Goal: Task Accomplishment & Management: Manage account settings

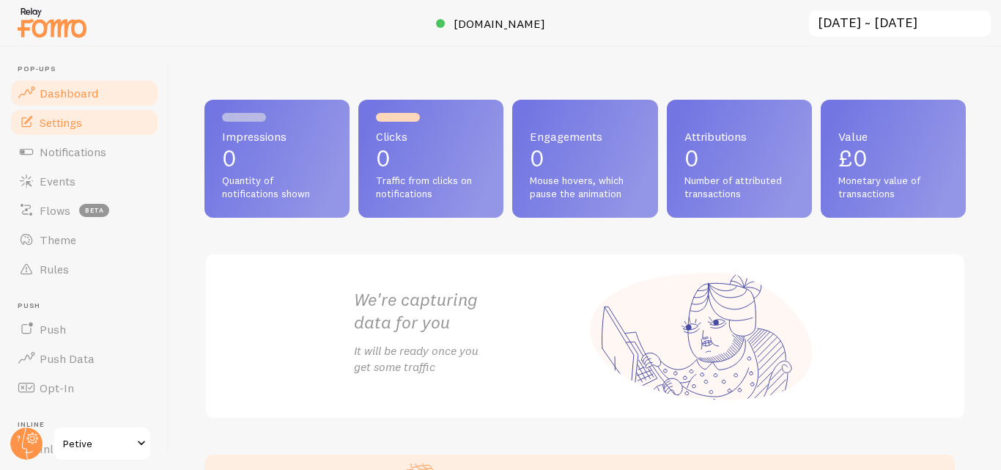
click at [68, 122] on span "Settings" at bounding box center [61, 122] width 43 height 15
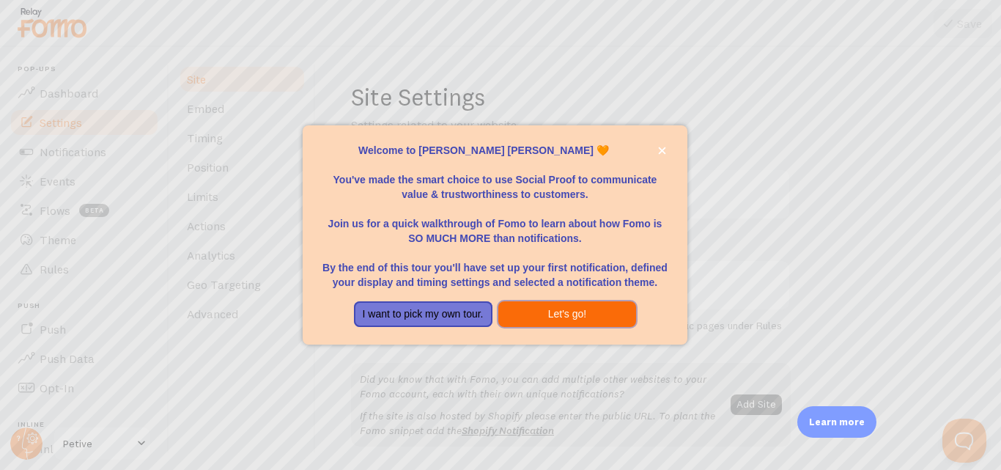
click at [592, 315] on button "Let's go!" at bounding box center [567, 314] width 139 height 26
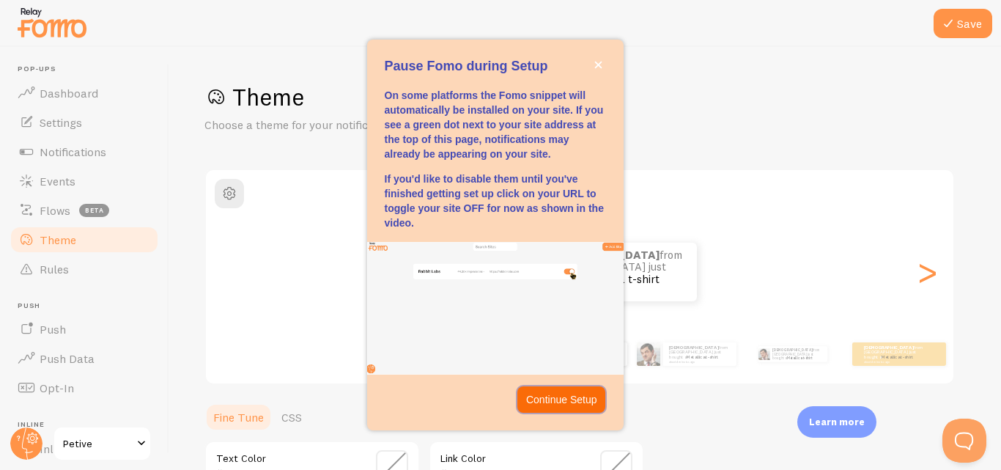
click at [577, 399] on p "Continue Setup" at bounding box center [561, 399] width 71 height 15
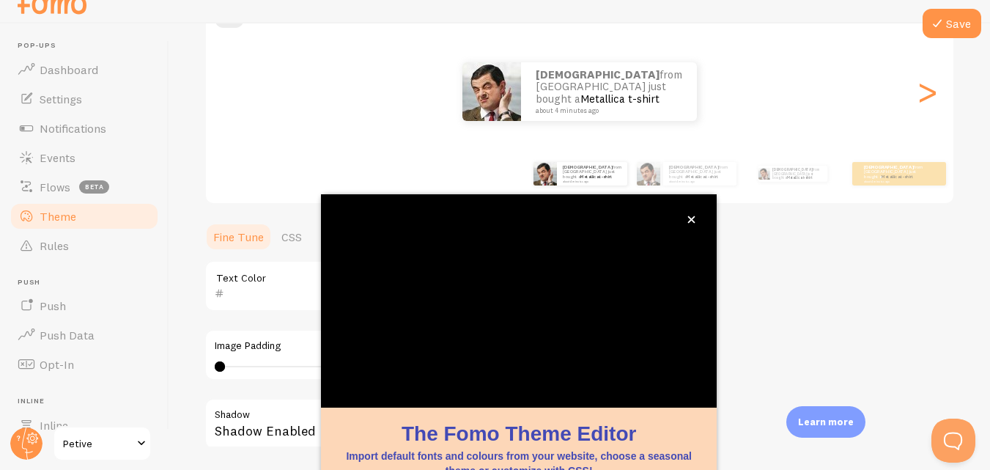
scroll to position [158, 0]
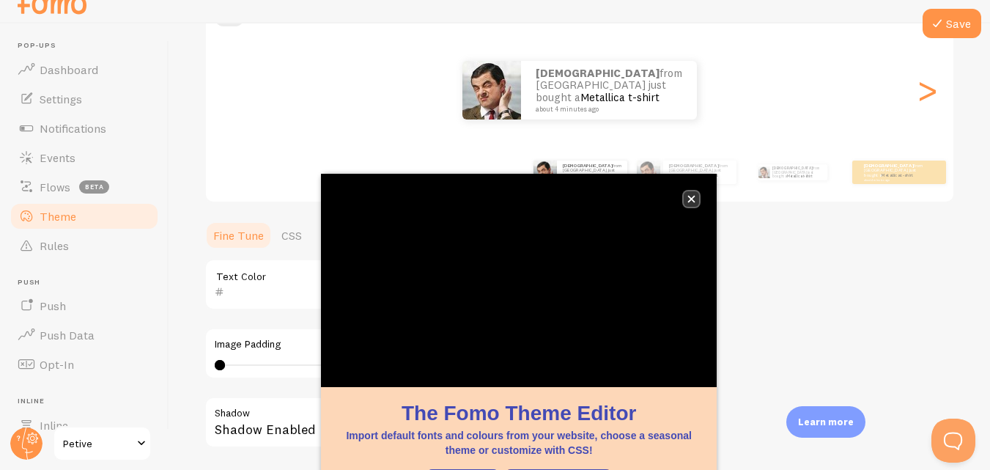
click at [687, 196] on button "close," at bounding box center [691, 198] width 15 height 15
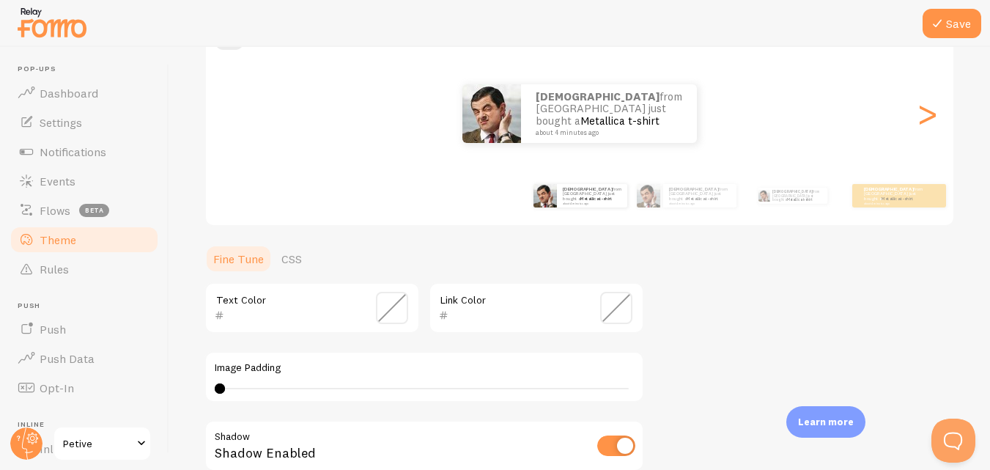
scroll to position [4, 0]
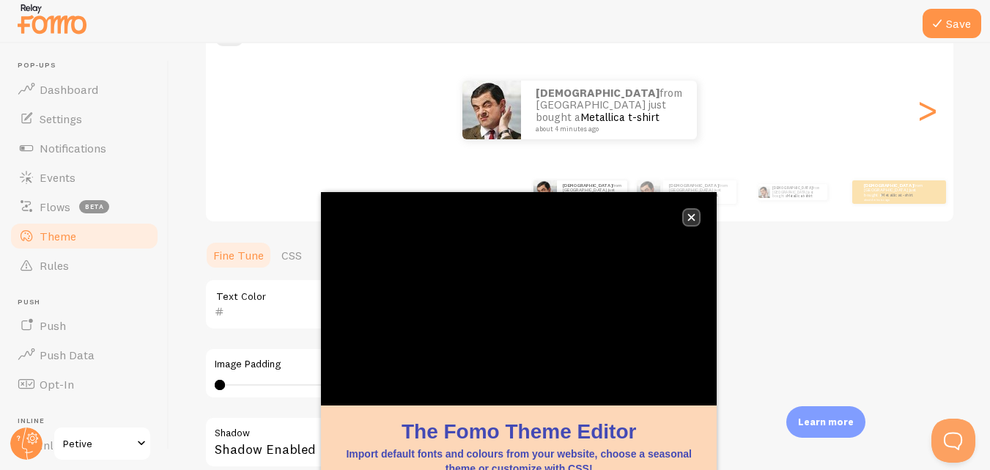
click at [690, 218] on icon "close," at bounding box center [691, 217] width 8 height 8
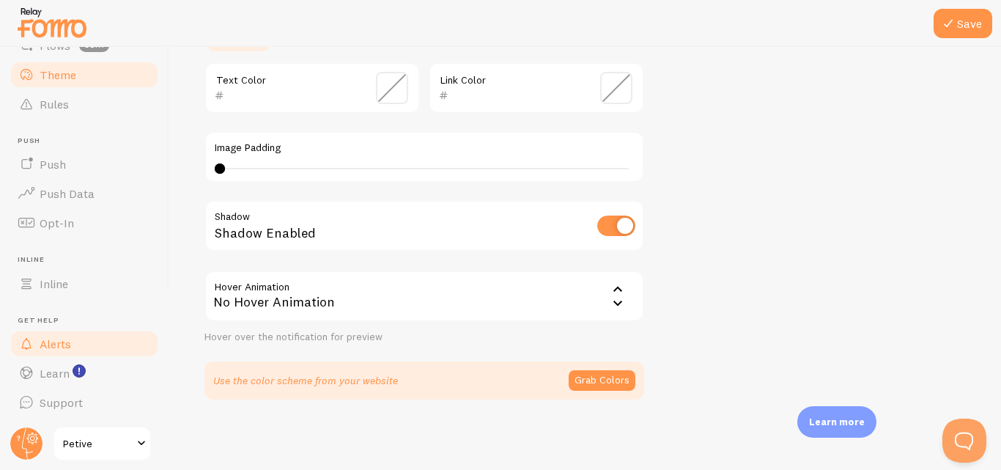
scroll to position [0, 0]
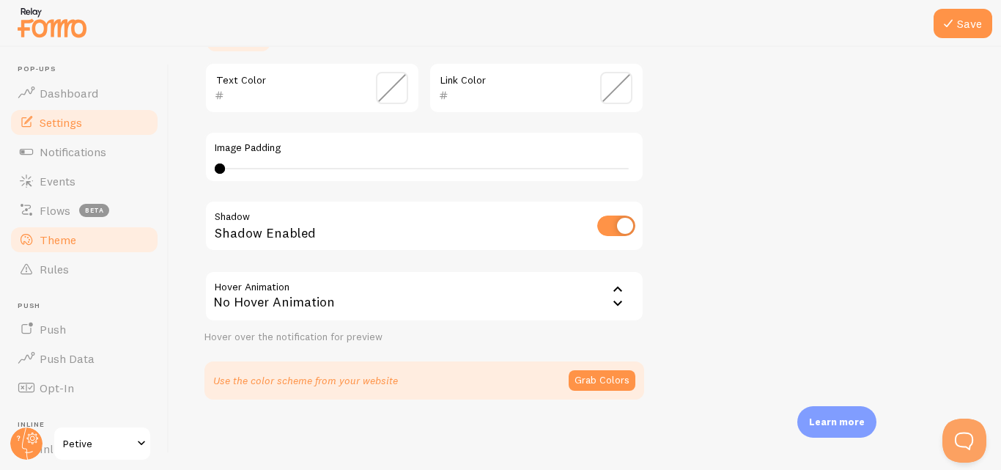
click at [74, 118] on span "Settings" at bounding box center [61, 122] width 43 height 15
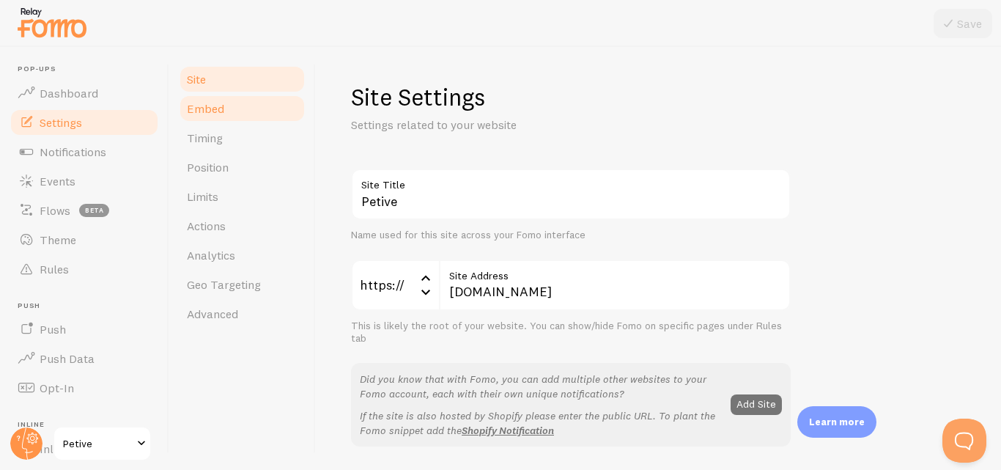
click at [227, 108] on link "Embed" at bounding box center [242, 108] width 128 height 29
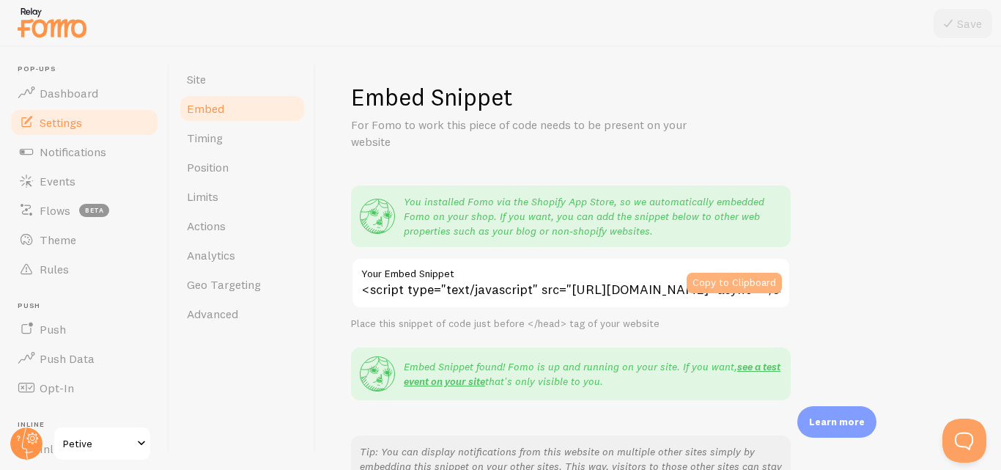
click at [761, 286] on button "Copy to Clipboard" at bounding box center [734, 283] width 95 height 21
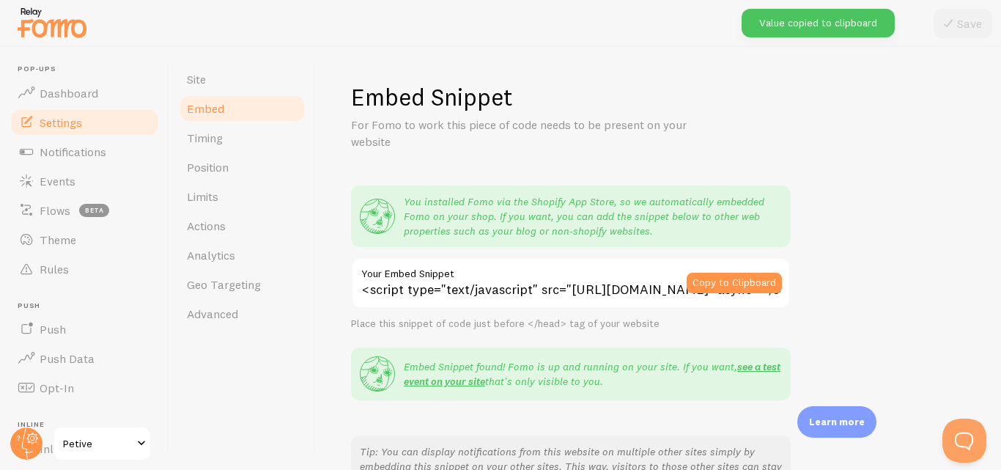
scroll to position [317, 0]
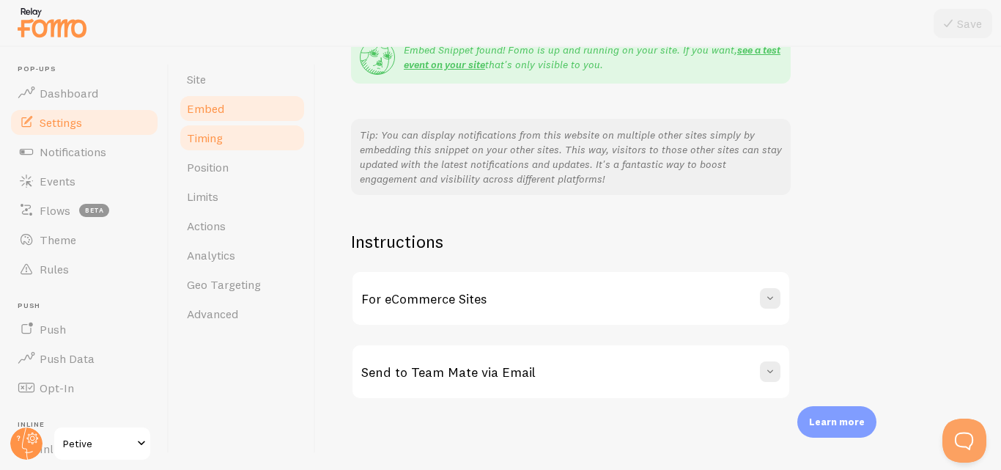
click at [205, 141] on span "Timing" at bounding box center [205, 137] width 36 height 15
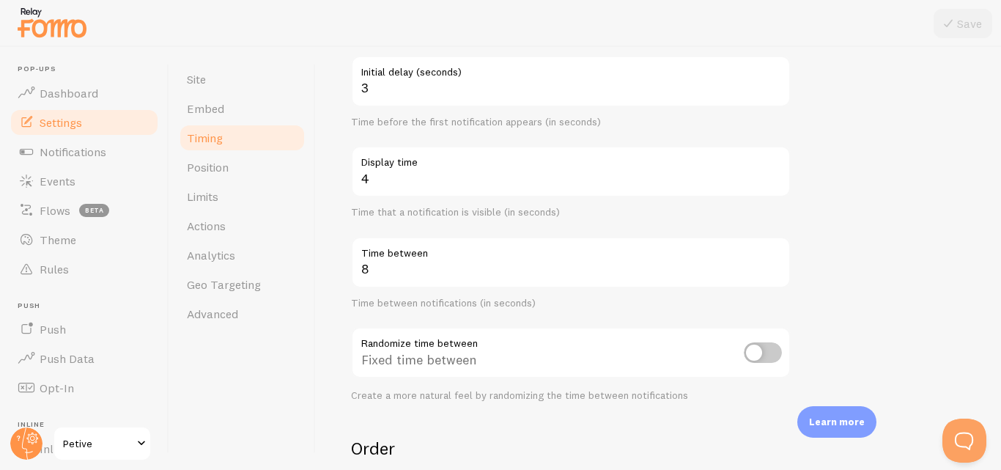
scroll to position [152, 0]
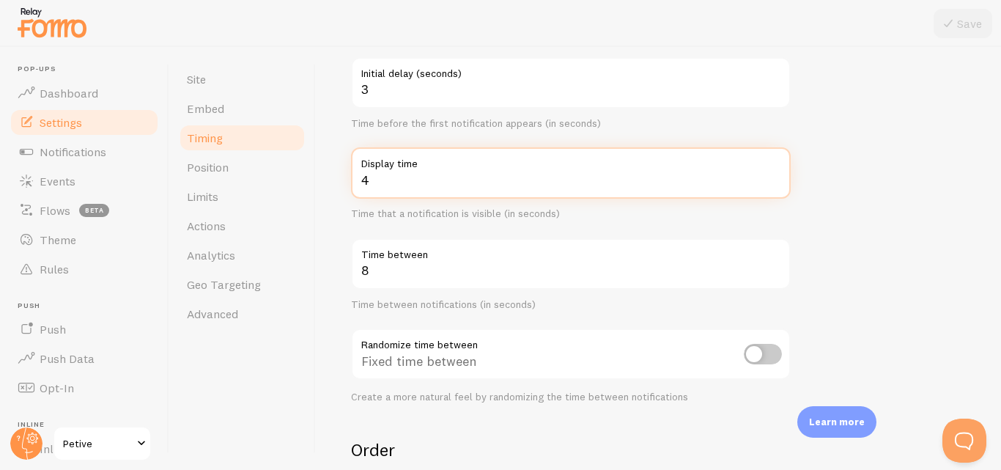
click at [424, 188] on input "4" at bounding box center [571, 172] width 440 height 51
type input "1"
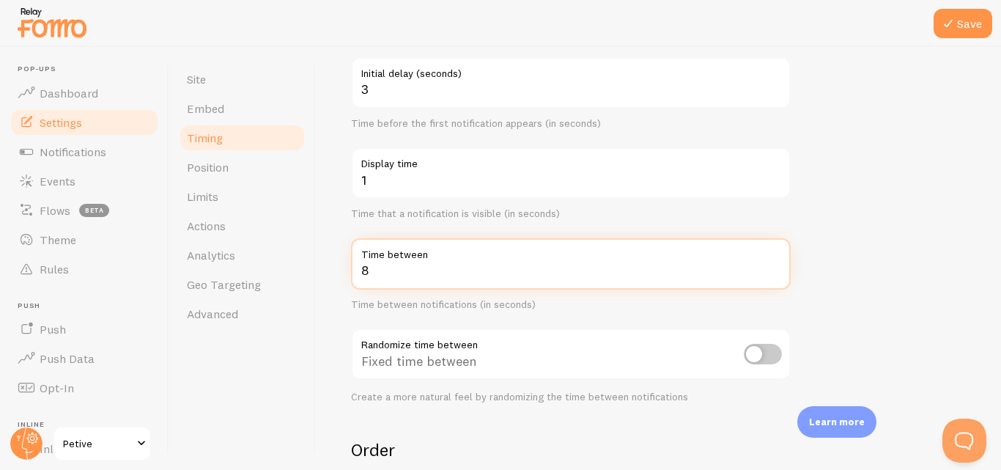
drag, startPoint x: 414, startPoint y: 274, endPoint x: 334, endPoint y: 278, distance: 80.0
click at [334, 278] on div "Timing Settings Configure notification timing intervals Delay 3 Initial delay (…" at bounding box center [658, 258] width 685 height 423
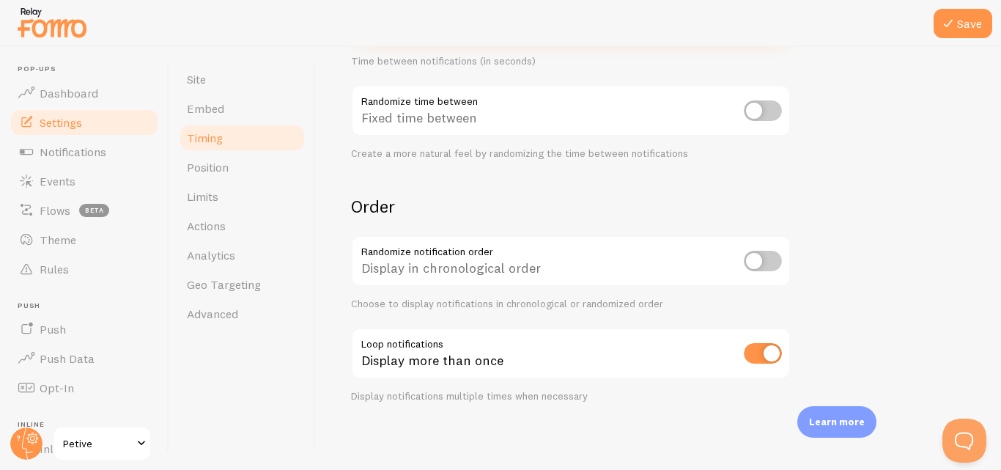
scroll to position [396, 0]
type input "1"
click at [956, 15] on icon at bounding box center [949, 24] width 18 height 18
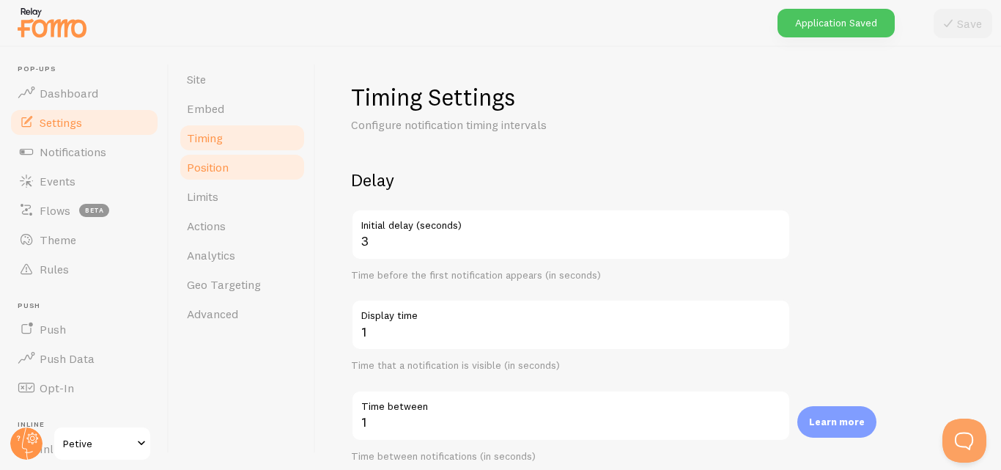
click at [185, 176] on link "Position" at bounding box center [242, 166] width 128 height 29
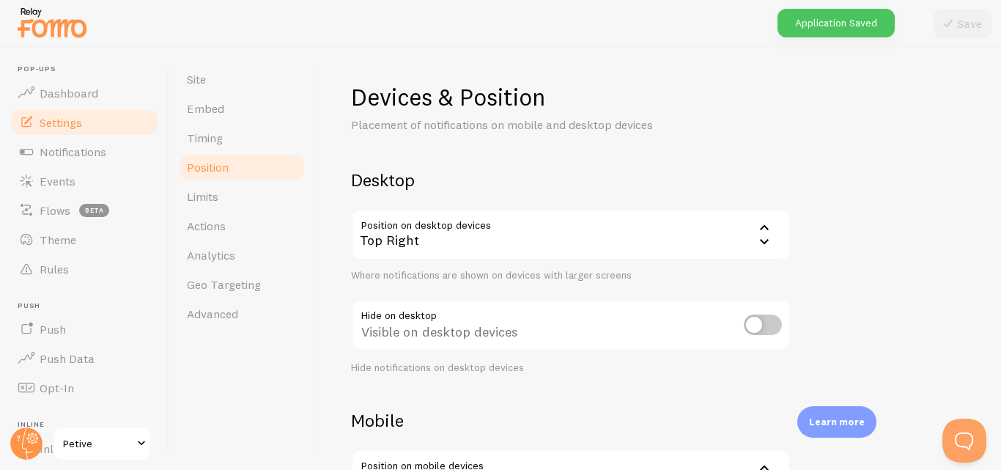
click at [761, 240] on icon at bounding box center [764, 241] width 9 height 5
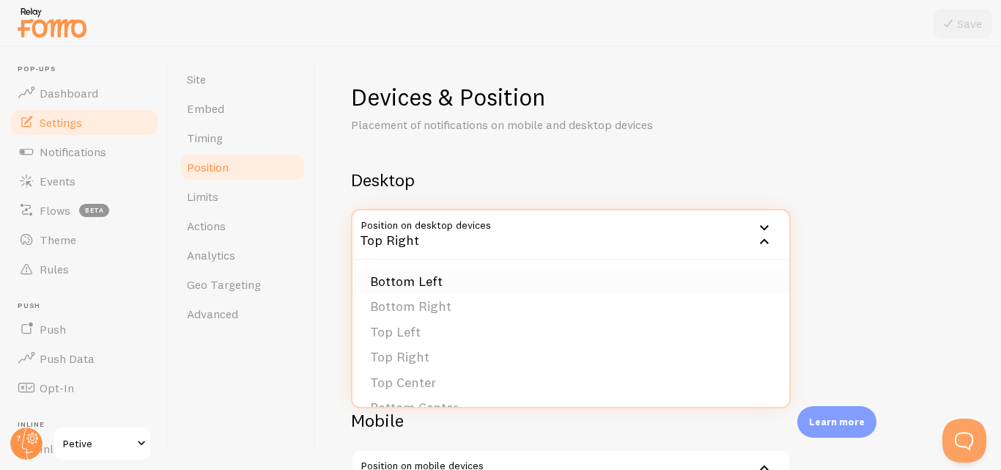
click at [416, 278] on li "Bottom Left" at bounding box center [571, 282] width 437 height 26
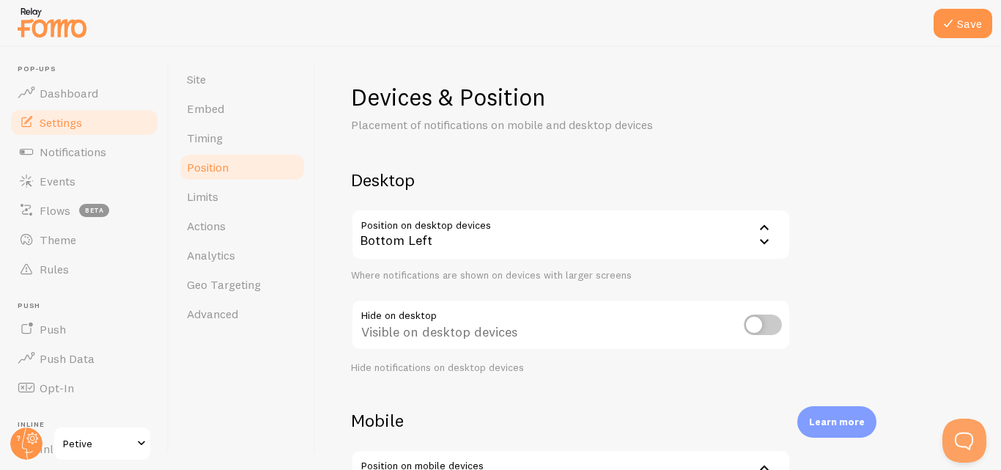
scroll to position [215, 0]
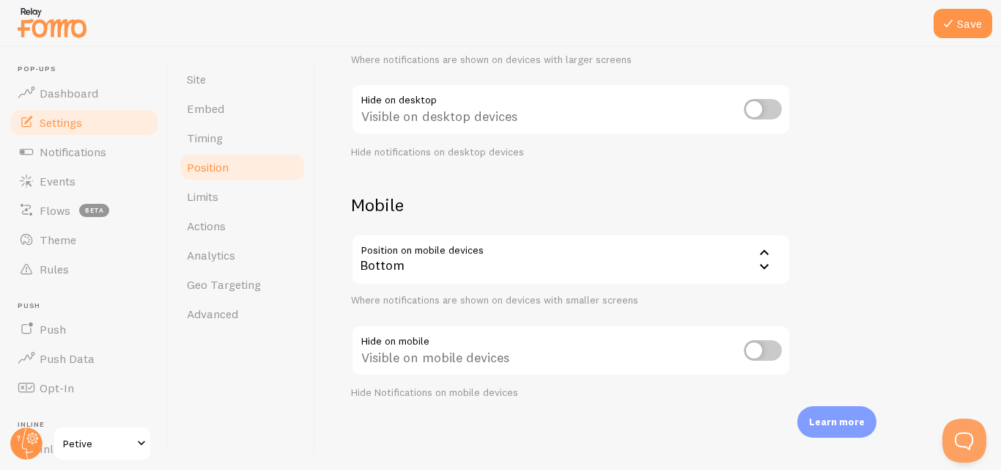
click at [761, 266] on icon at bounding box center [764, 266] width 9 height 5
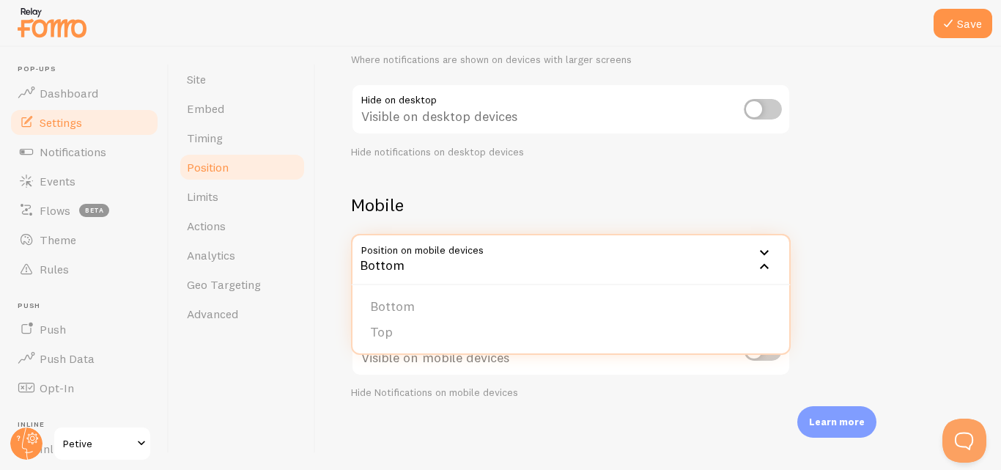
click at [761, 266] on icon at bounding box center [765, 267] width 18 height 18
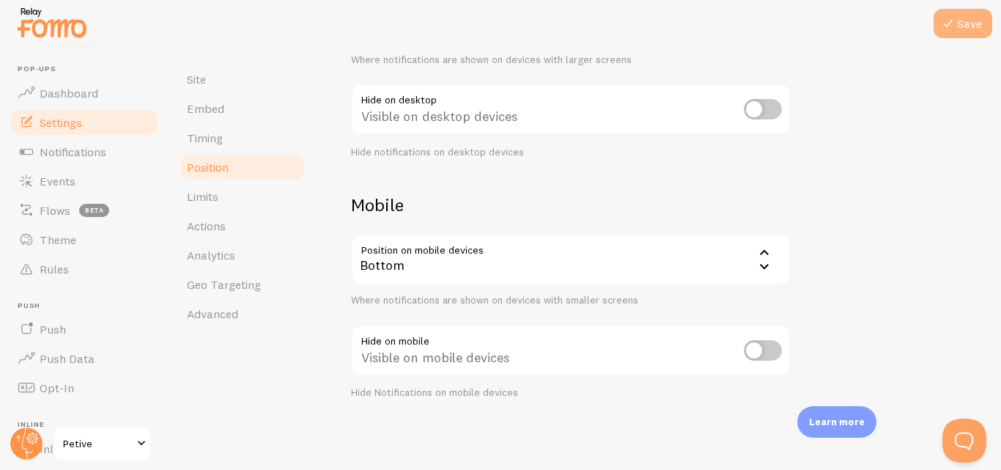
click at [970, 20] on button "Save" at bounding box center [963, 23] width 59 height 29
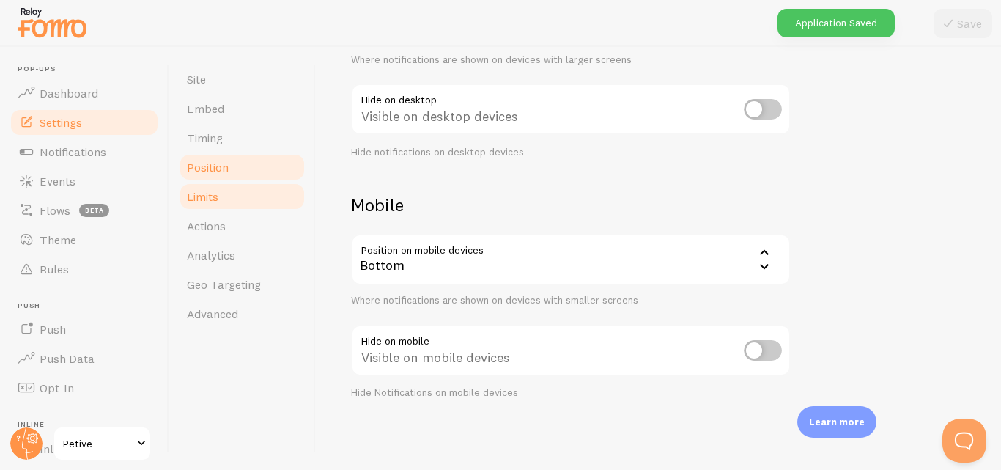
click at [190, 192] on span "Limits" at bounding box center [203, 196] width 32 height 15
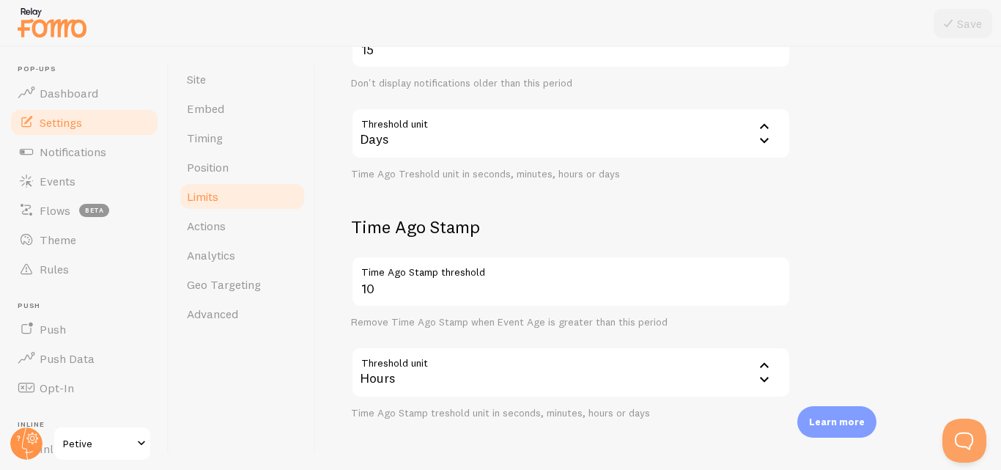
scroll to position [481, 0]
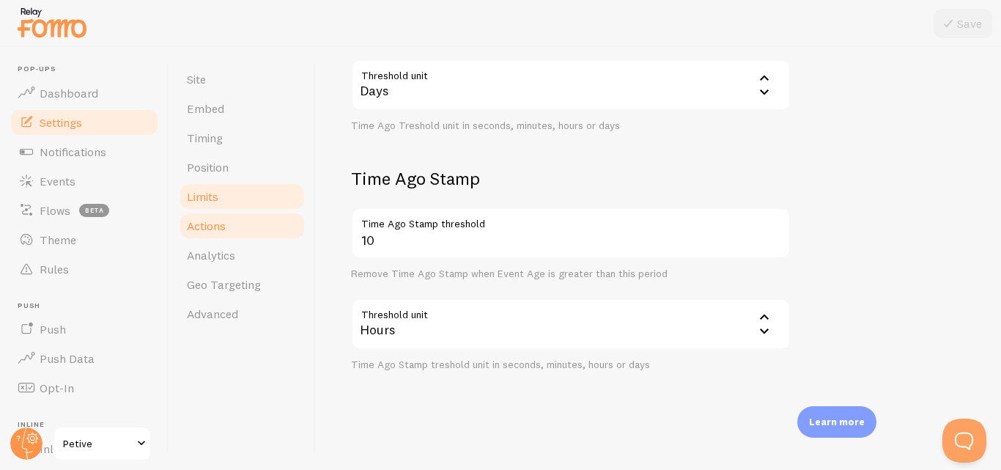
click at [219, 240] on link "Actions" at bounding box center [242, 225] width 128 height 29
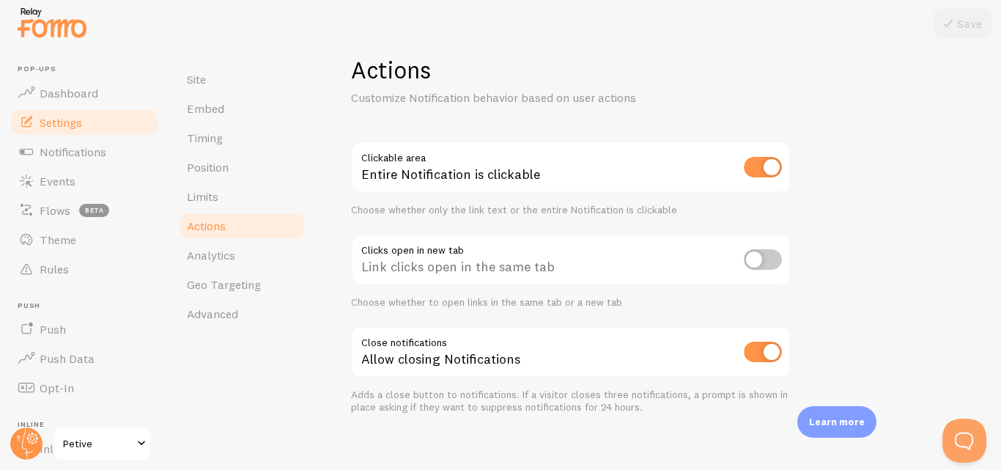
scroll to position [42, 0]
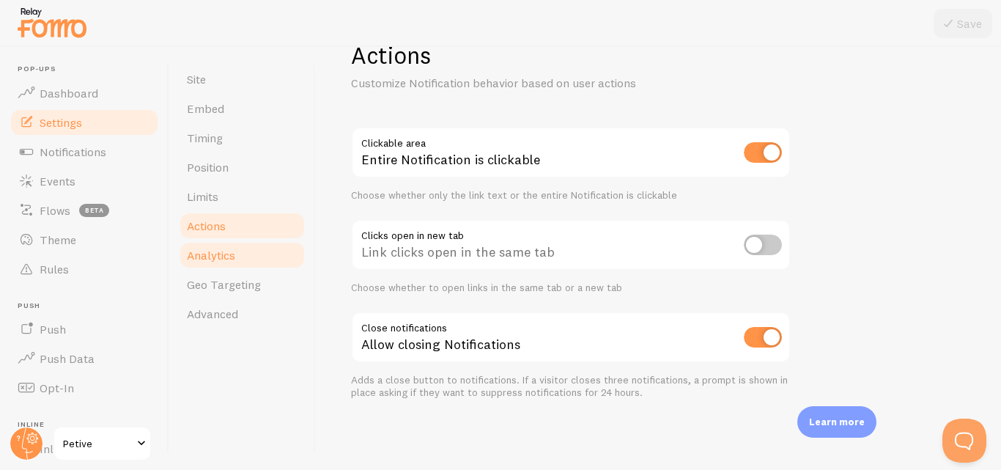
click at [210, 265] on link "Analytics" at bounding box center [242, 254] width 128 height 29
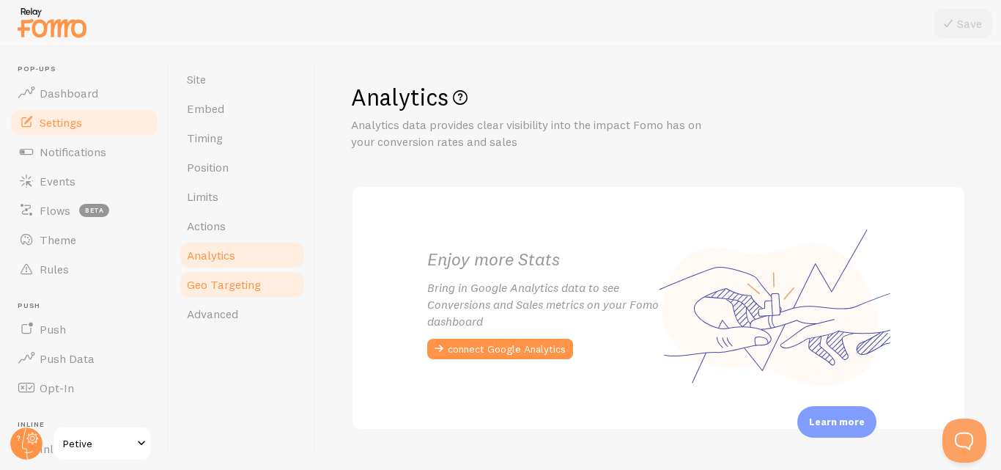
click at [211, 281] on span "Geo Targeting" at bounding box center [224, 284] width 74 height 15
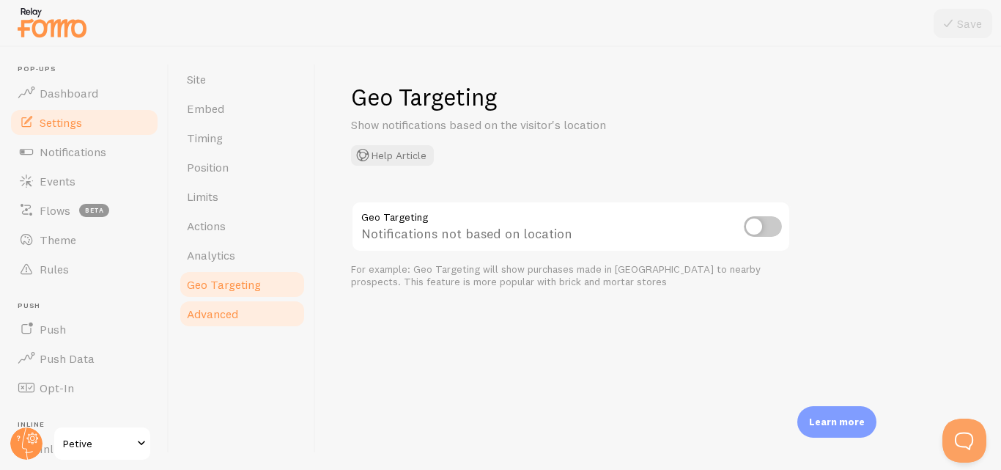
click at [209, 310] on span "Advanced" at bounding box center [212, 313] width 51 height 15
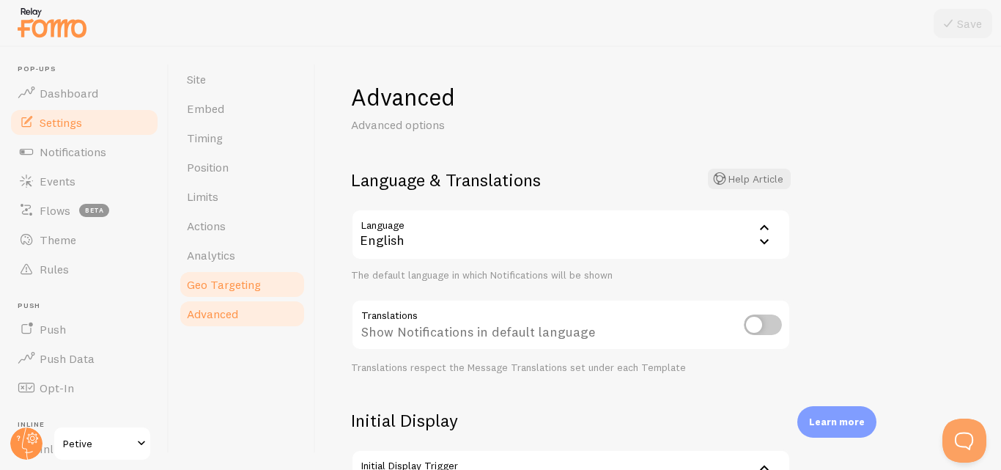
click at [208, 297] on link "Geo Targeting" at bounding box center [242, 284] width 128 height 29
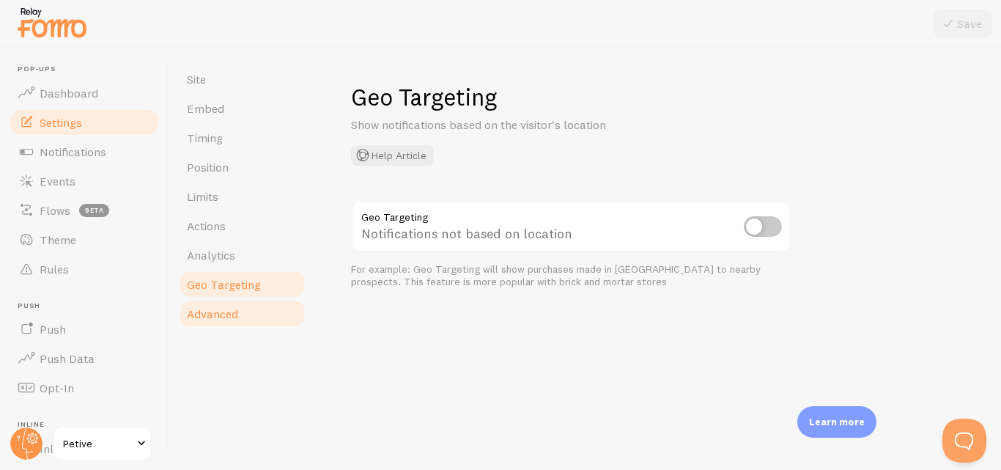
click at [204, 312] on span "Advanced" at bounding box center [212, 313] width 51 height 15
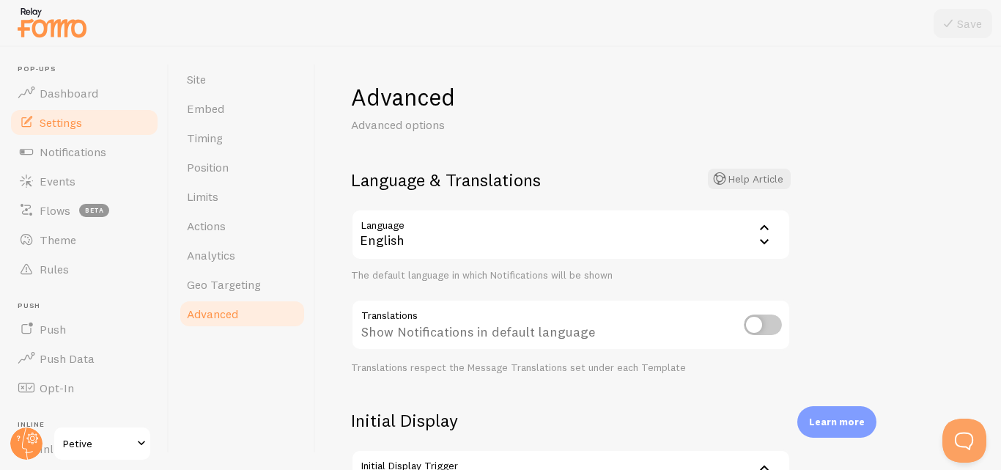
scroll to position [380, 0]
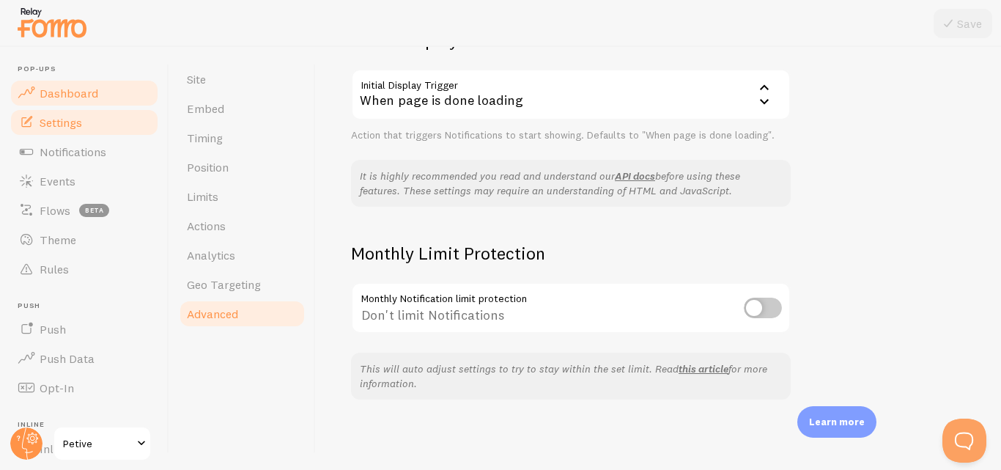
click at [71, 92] on span "Dashboard" at bounding box center [69, 93] width 59 height 15
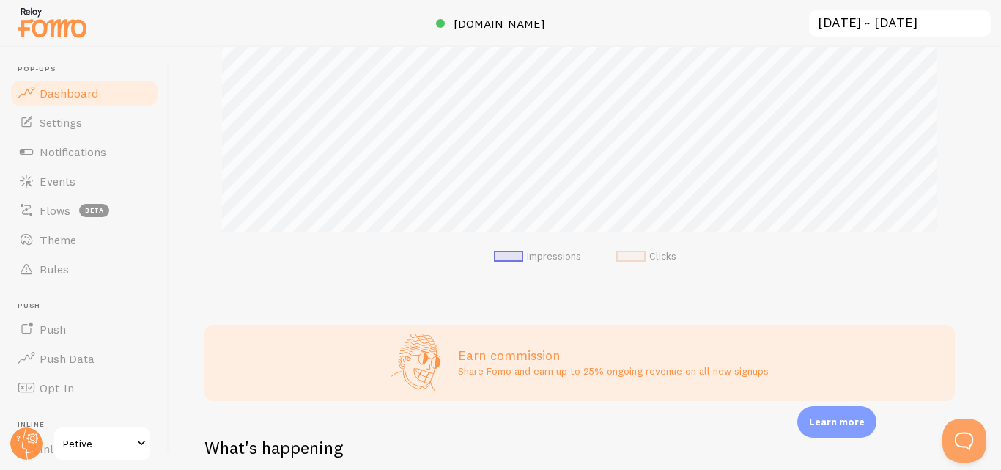
scroll to position [365, 0]
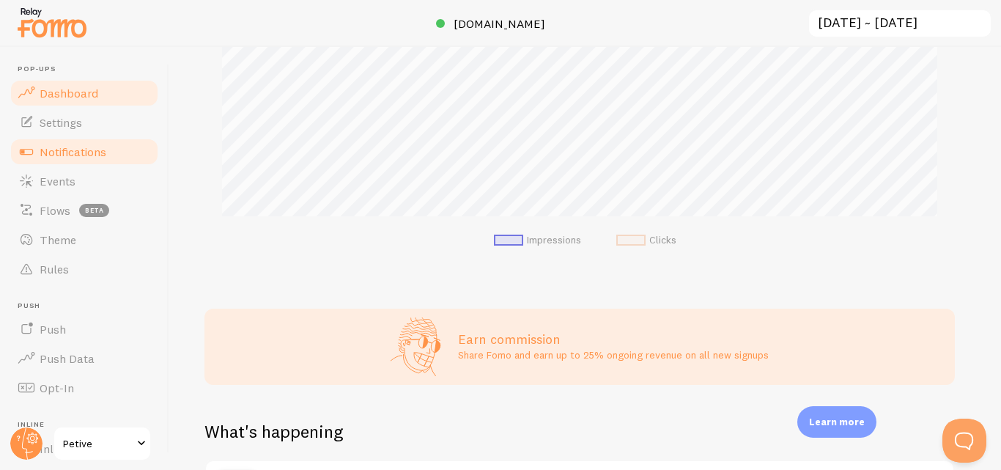
click at [58, 155] on span "Notifications" at bounding box center [73, 151] width 67 height 15
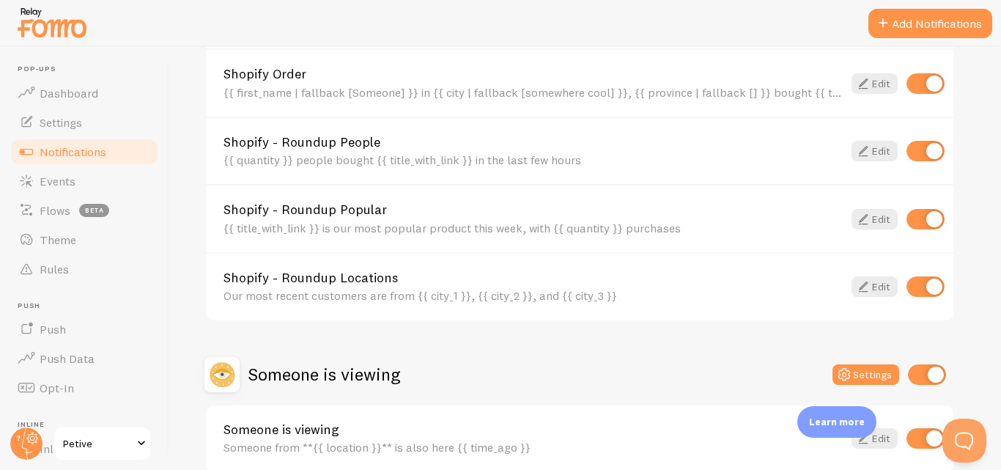
scroll to position [711, 0]
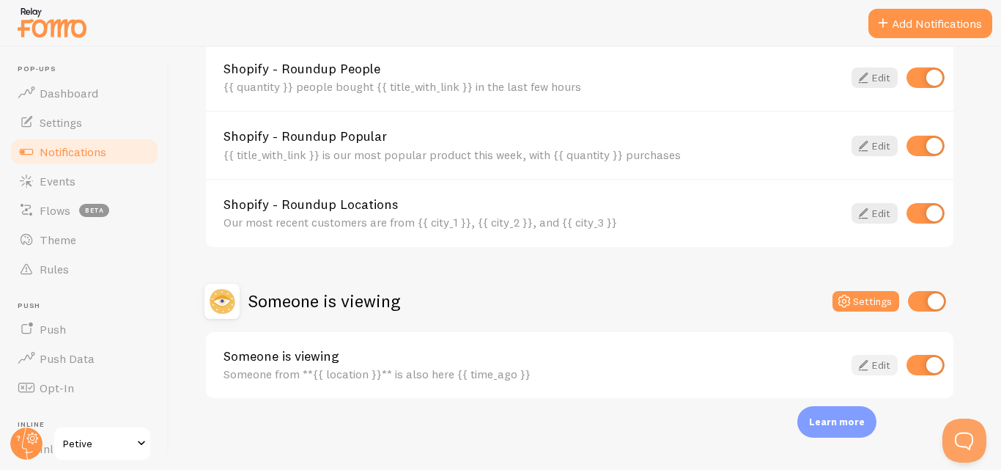
click at [857, 371] on icon at bounding box center [864, 365] width 18 height 18
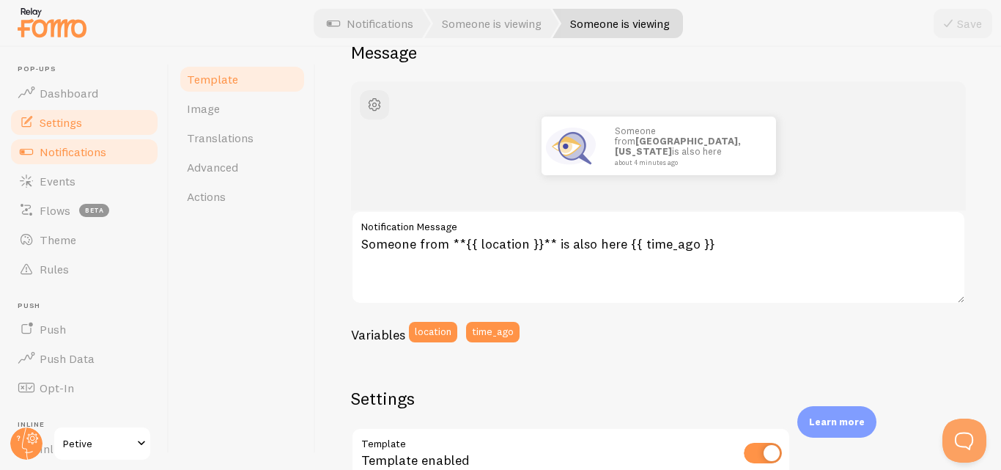
click at [39, 117] on link "Settings" at bounding box center [84, 122] width 151 height 29
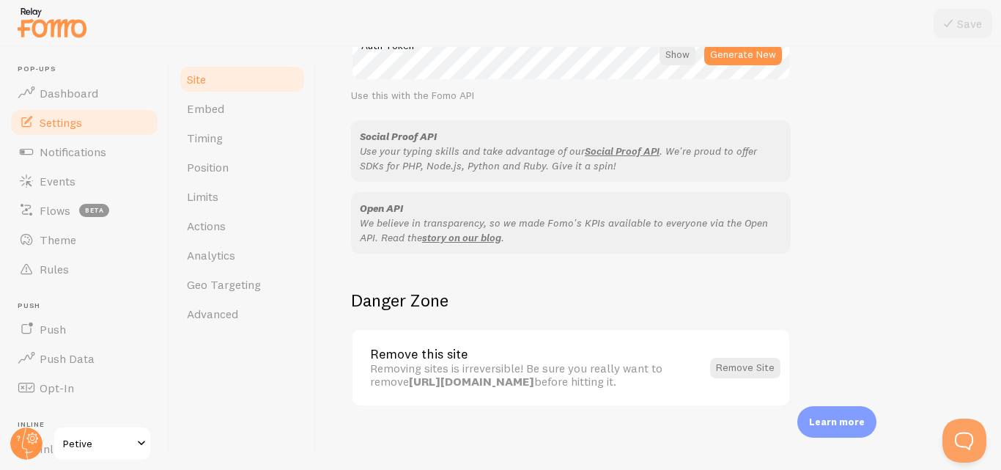
scroll to position [914, 0]
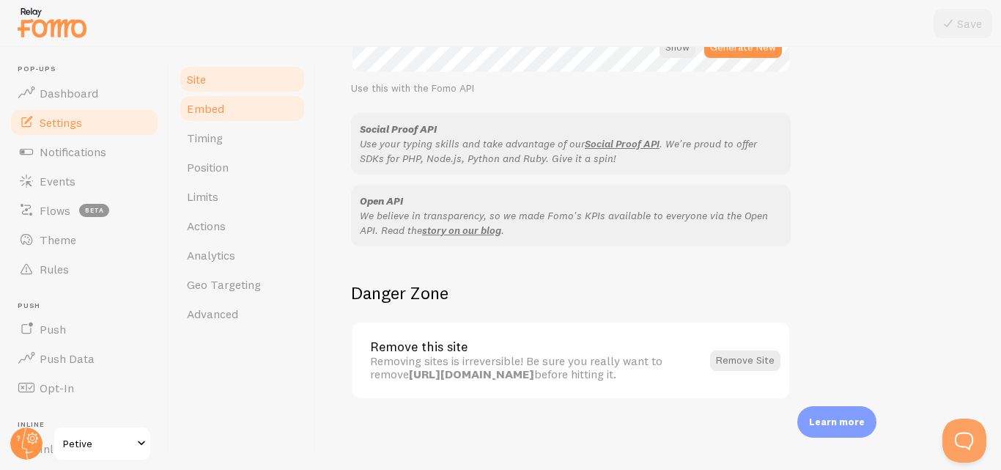
click at [219, 111] on span "Embed" at bounding box center [205, 108] width 37 height 15
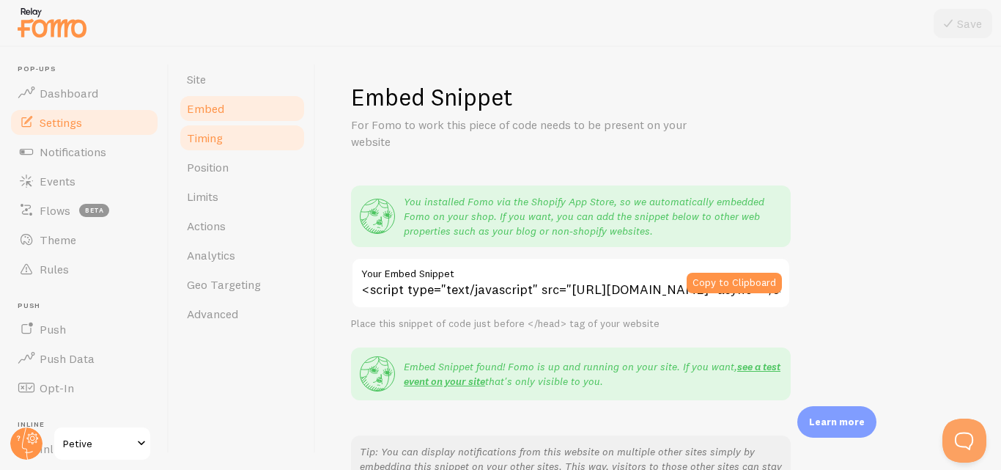
click at [219, 142] on span "Timing" at bounding box center [205, 137] width 36 height 15
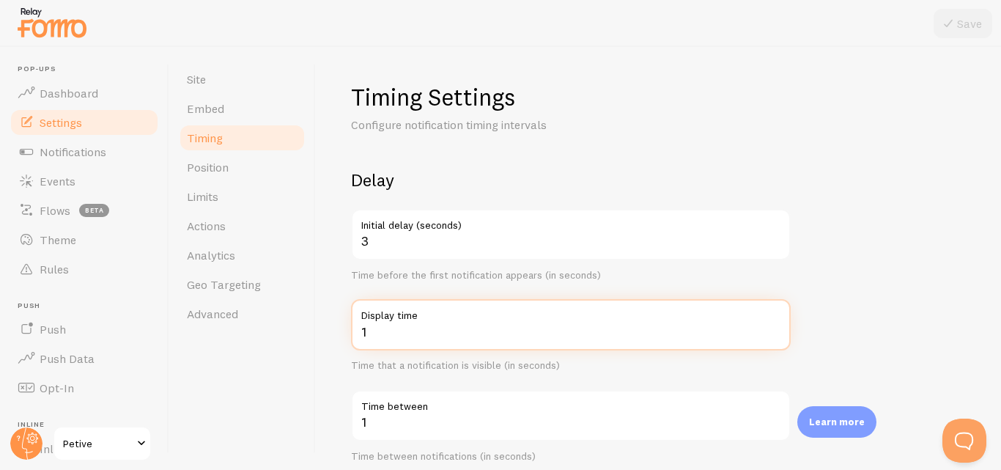
click at [458, 340] on input "1" at bounding box center [571, 324] width 440 height 51
drag, startPoint x: 457, startPoint y: 340, endPoint x: 366, endPoint y: 328, distance: 91.7
click at [366, 328] on input "1" at bounding box center [571, 324] width 440 height 51
click at [360, 328] on input "1" at bounding box center [571, 324] width 440 height 51
type input "7"
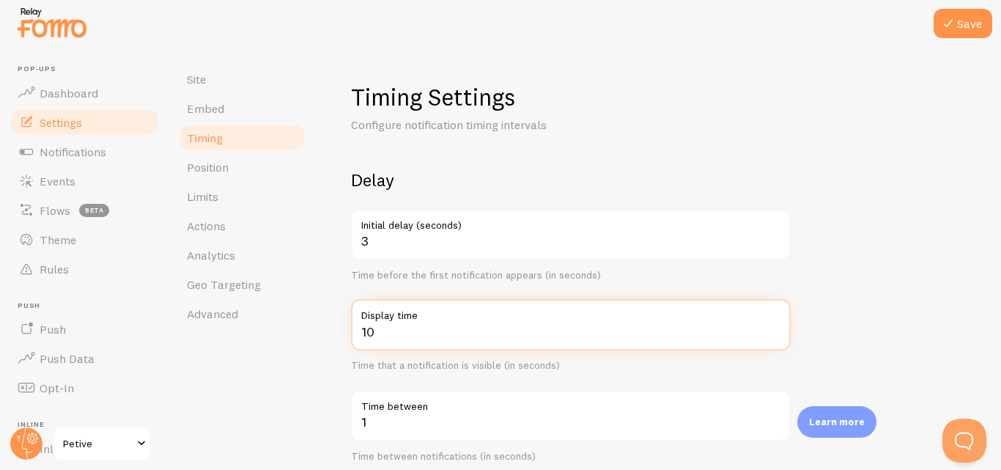
type input "10"
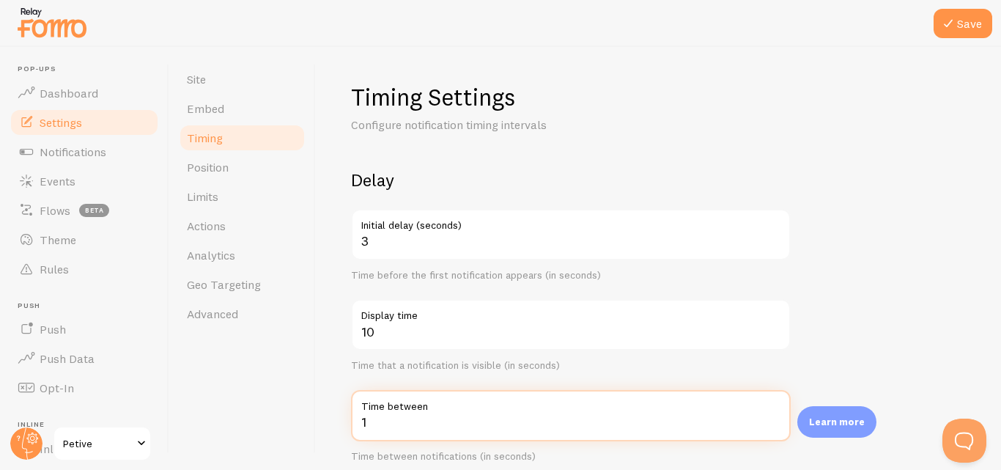
click at [418, 431] on input "1" at bounding box center [571, 415] width 440 height 51
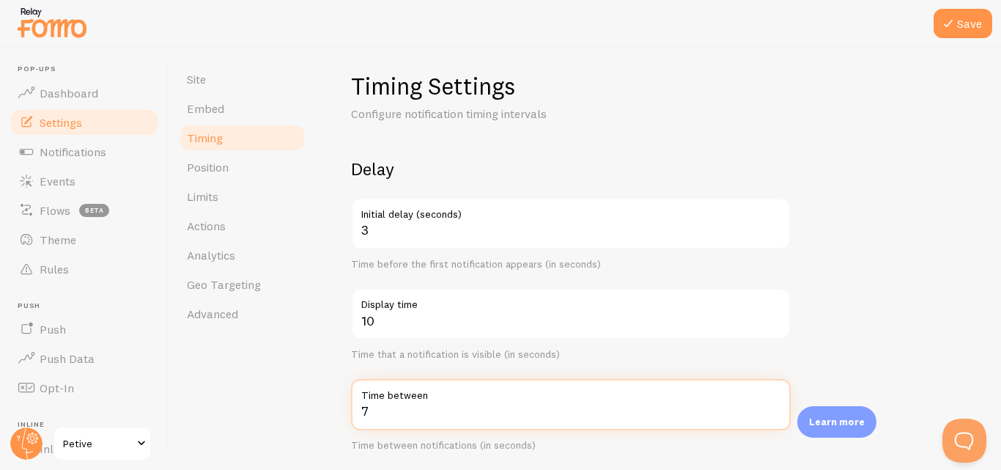
scroll to position [380, 0]
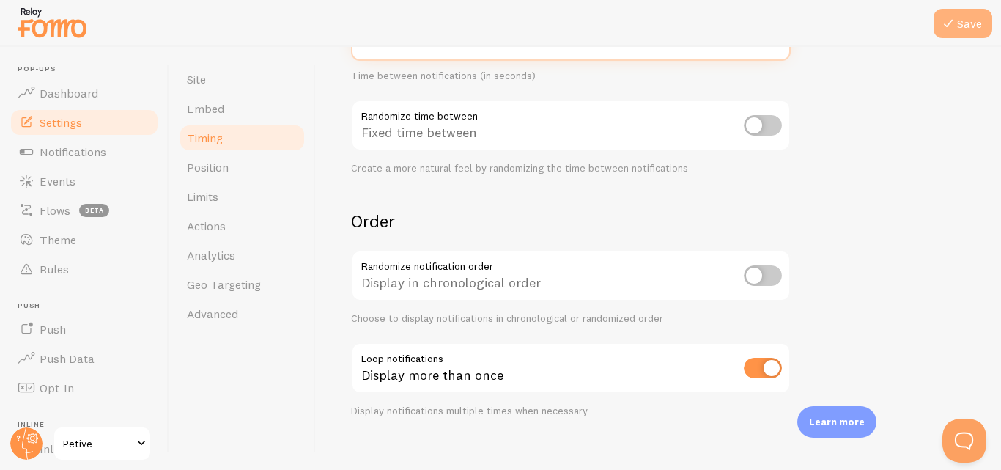
type input "7"
click at [953, 21] on icon at bounding box center [949, 24] width 18 height 18
